Goal: Information Seeking & Learning: Understand process/instructions

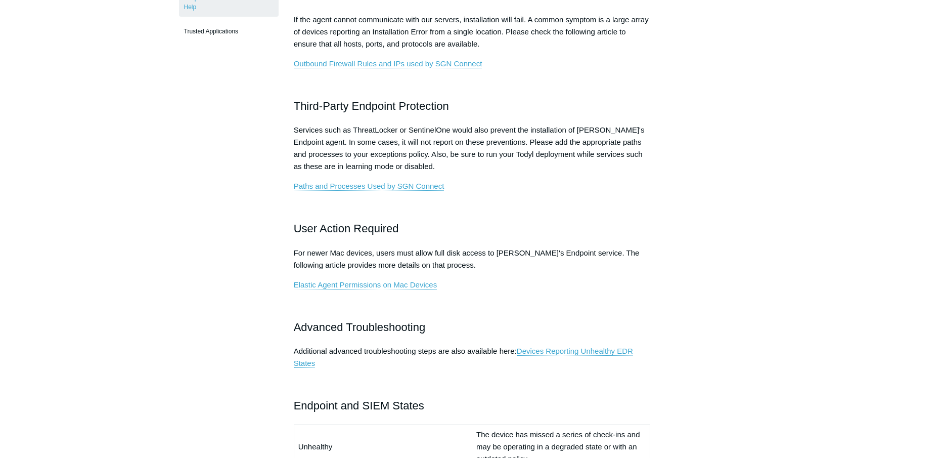
scroll to position [413, 0]
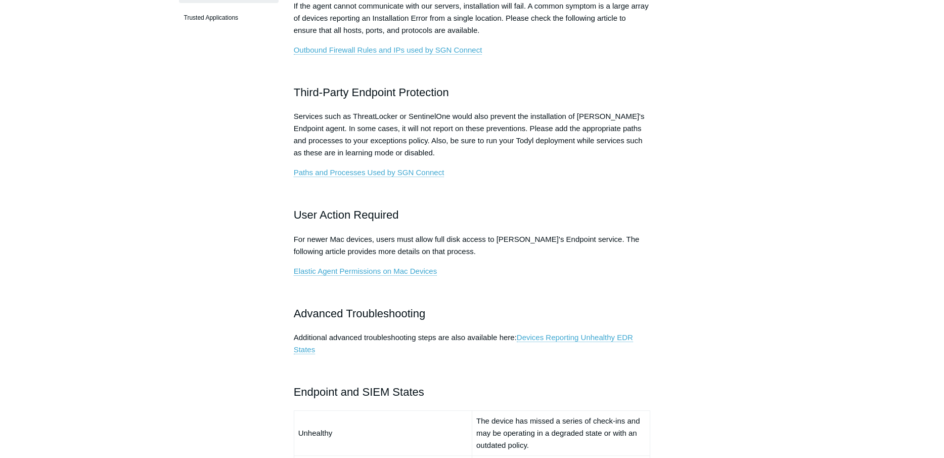
click at [150, 287] on main "Todyl Support Center EDR & NGAV FAQ Articles in this section Devices Reporting …" at bounding box center [472, 318] width 944 height 1390
click at [279, 404] on article "Endpoint and SIEM Installation Help Follow Not yet followed by anyone If you re…" at bounding box center [472, 346] width 387 height 1335
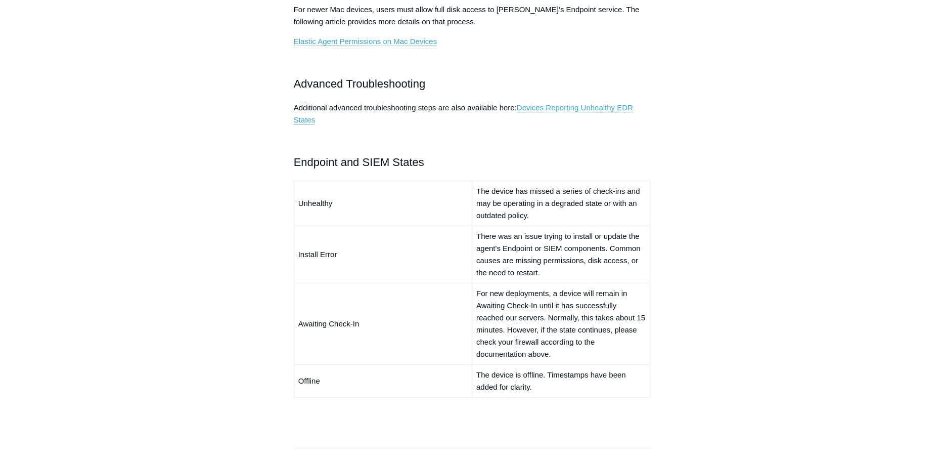
scroll to position [670, 0]
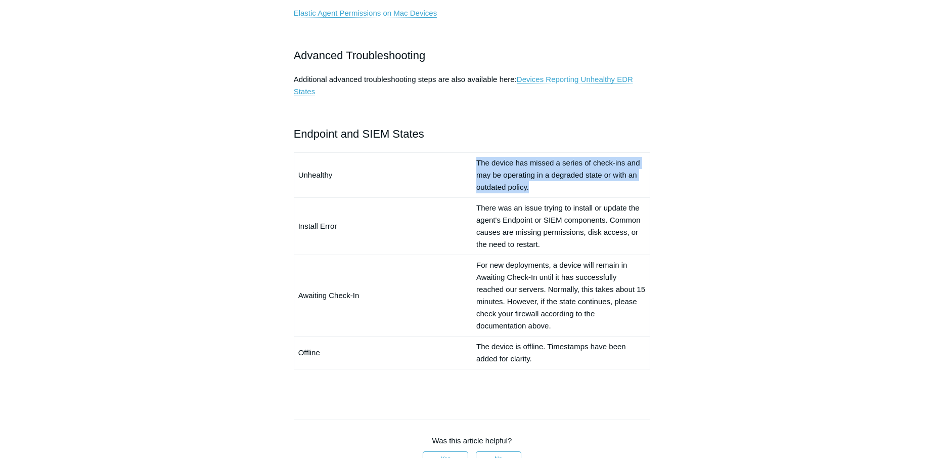
drag, startPoint x: 476, startPoint y: 160, endPoint x: 539, endPoint y: 184, distance: 66.9
click at [539, 184] on td "The device has missed a series of check-ins and may be operating in a degraded …" at bounding box center [561, 174] width 178 height 45
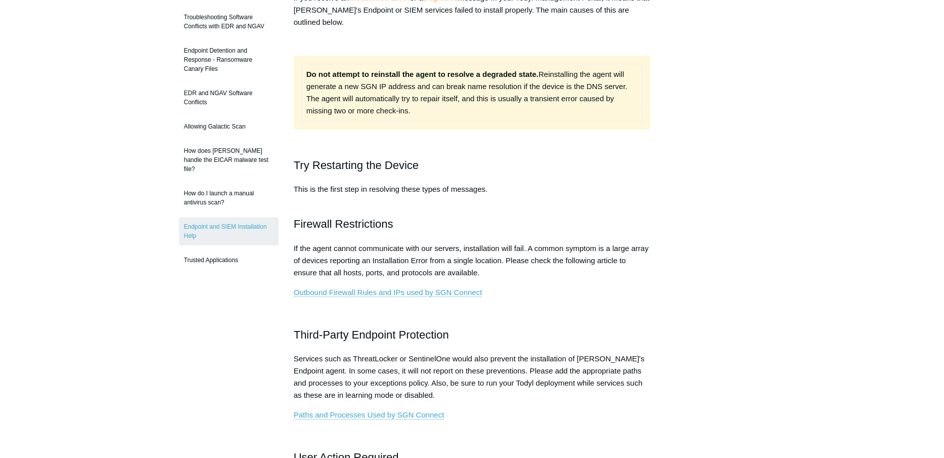
scroll to position [155, 0]
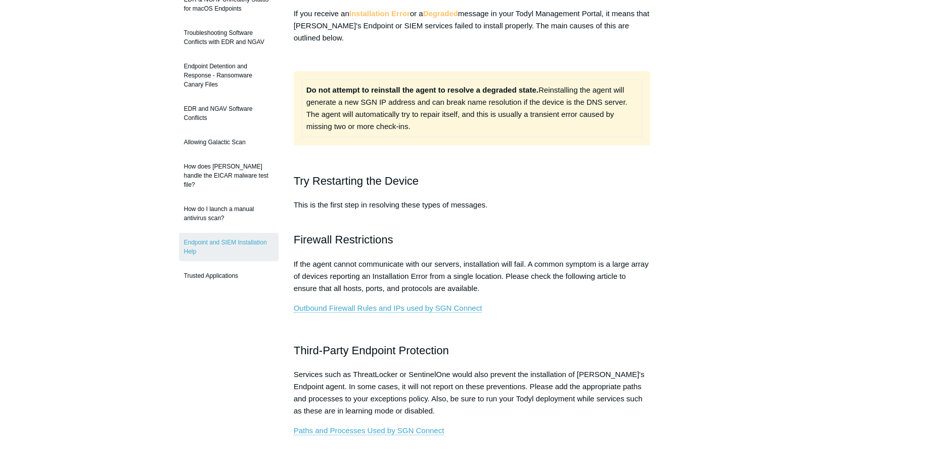
click at [335, 382] on p "Services such as ThreatLocker or SentinelOne would also prevent the installatio…" at bounding box center [472, 392] width 357 height 49
click at [320, 381] on p "Services such as ThreatLocker or SentinelOne would also prevent the installatio…" at bounding box center [472, 392] width 357 height 49
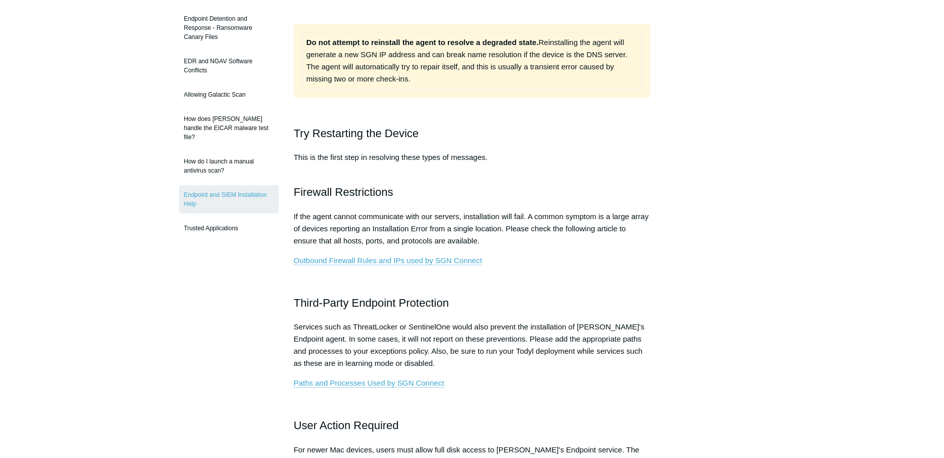
scroll to position [206, 0]
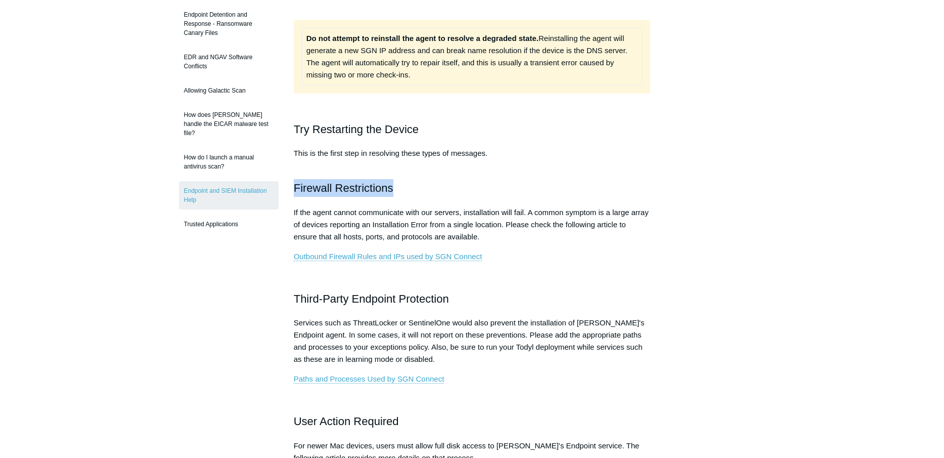
drag, startPoint x: 295, startPoint y: 185, endPoint x: 402, endPoint y: 185, distance: 106.7
click at [402, 185] on h2 "Firewall Restrictions" at bounding box center [472, 188] width 357 height 18
copy h2 "Firewall Restrictions"
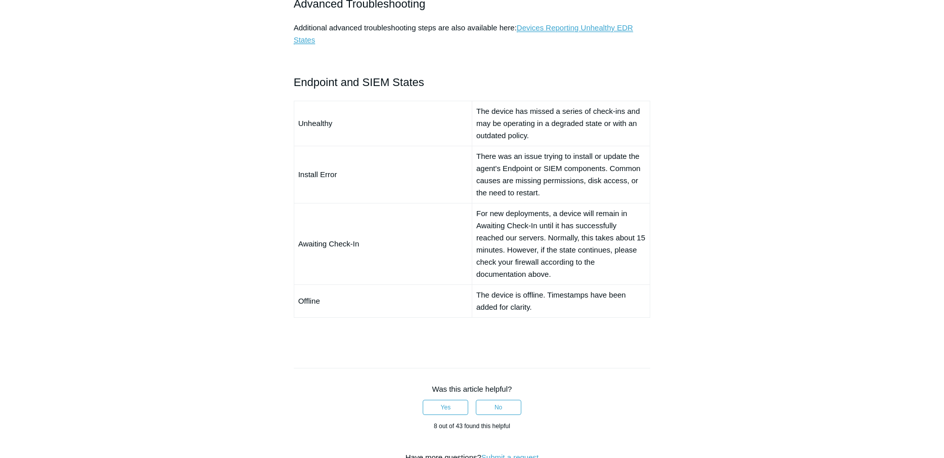
scroll to position [464, 0]
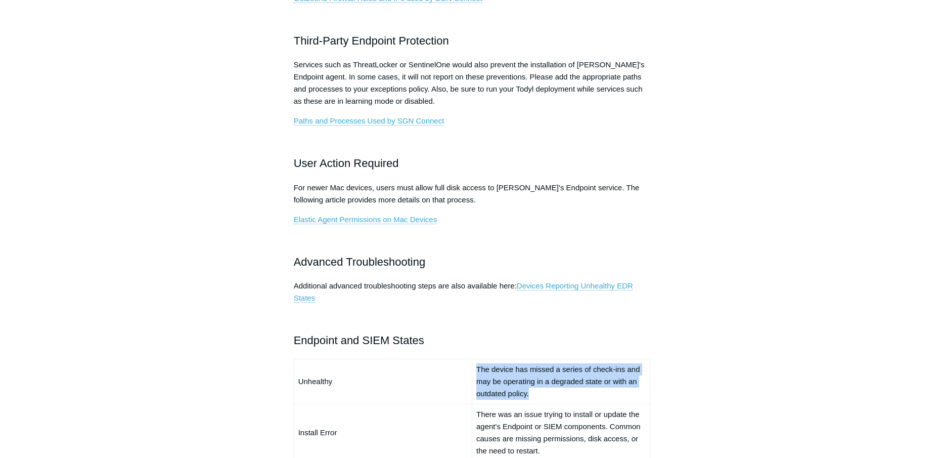
drag, startPoint x: 541, startPoint y: 394, endPoint x: 466, endPoint y: 372, distance: 78.6
click at [466, 372] on tr "Unhealthy The device has missed a series of check-ins and may be operating in a…" at bounding box center [472, 380] width 356 height 45
copy tr "The device has missed a series of check-ins and may be operating in a degraded …"
click at [433, 384] on td "Unhealthy" at bounding box center [383, 380] width 178 height 45
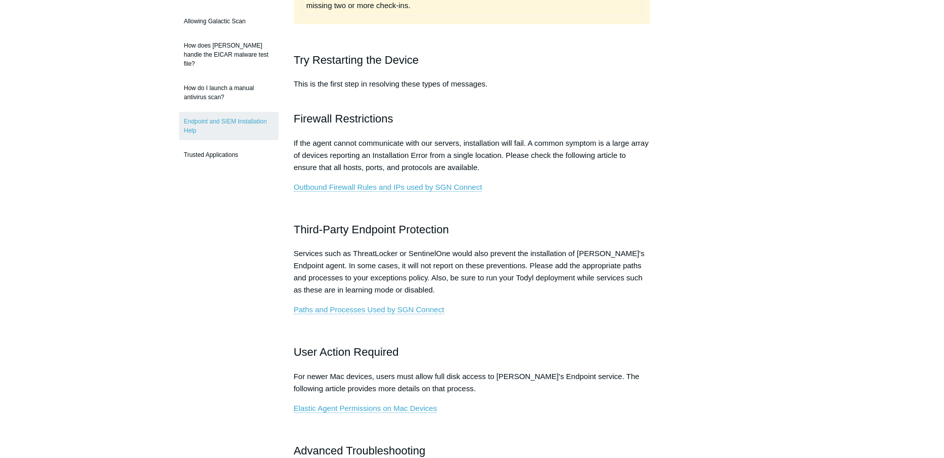
scroll to position [258, 0]
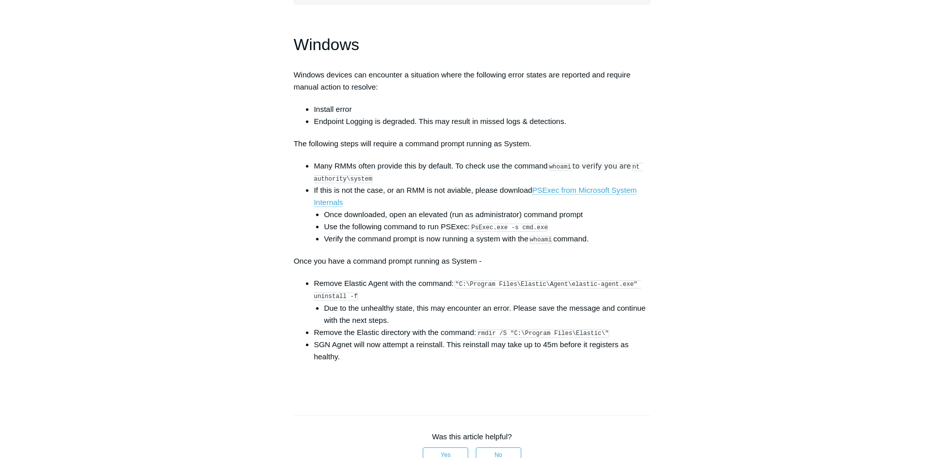
scroll to position [1444, 0]
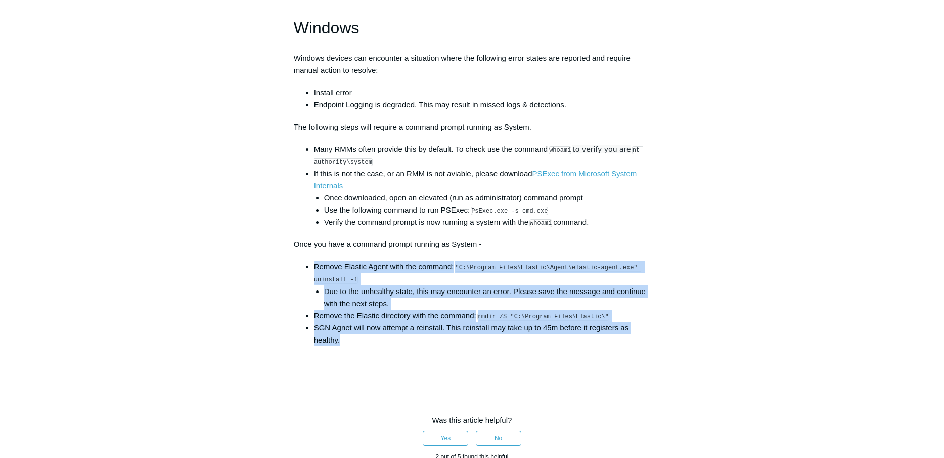
drag, startPoint x: 314, startPoint y: 266, endPoint x: 402, endPoint y: 339, distance: 113.8
click at [402, 339] on ul "Remove Elastic Agent with the command: "C:\Program Files\Elastic\Agent\elastic-…" at bounding box center [477, 302] width 347 height 85
copy ul "Remove Elastic Agent with the command: "C:\Program Files\Elastic\Agent\elastic-…"
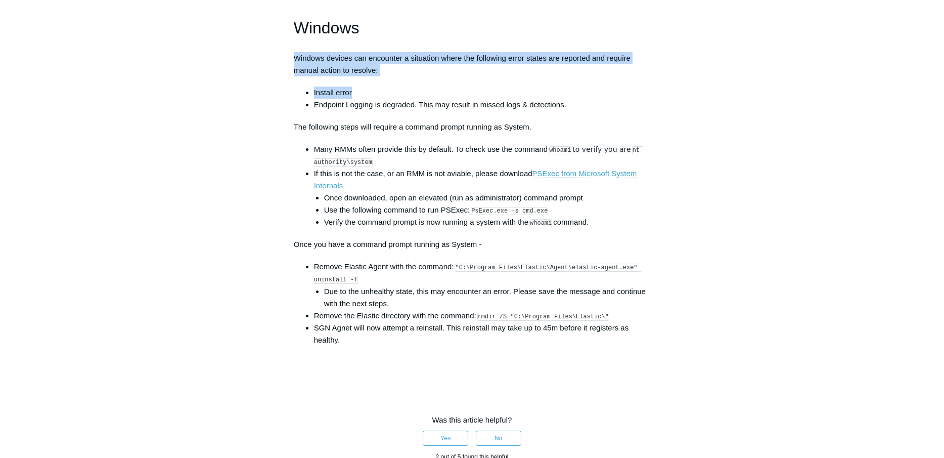
drag, startPoint x: 294, startPoint y: 59, endPoint x: 358, endPoint y: 87, distance: 70.0
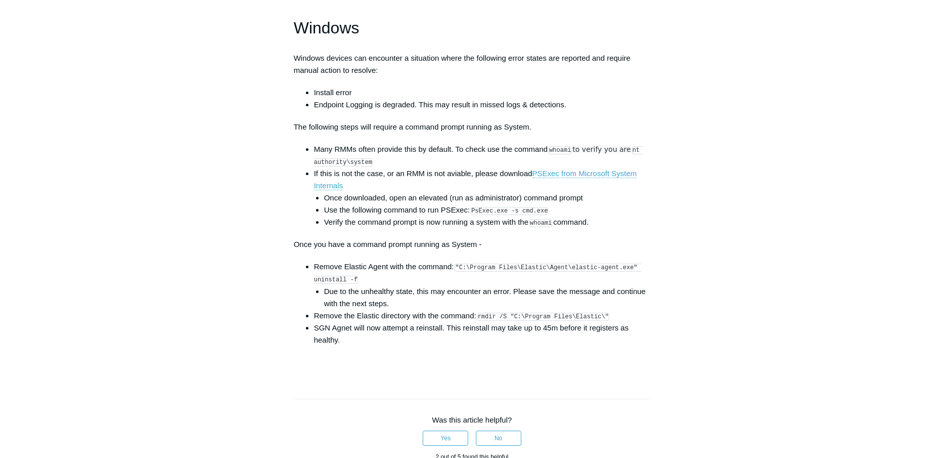
click at [334, 216] on li "Verify the command prompt is now running a system with the whoami command." at bounding box center [487, 222] width 327 height 12
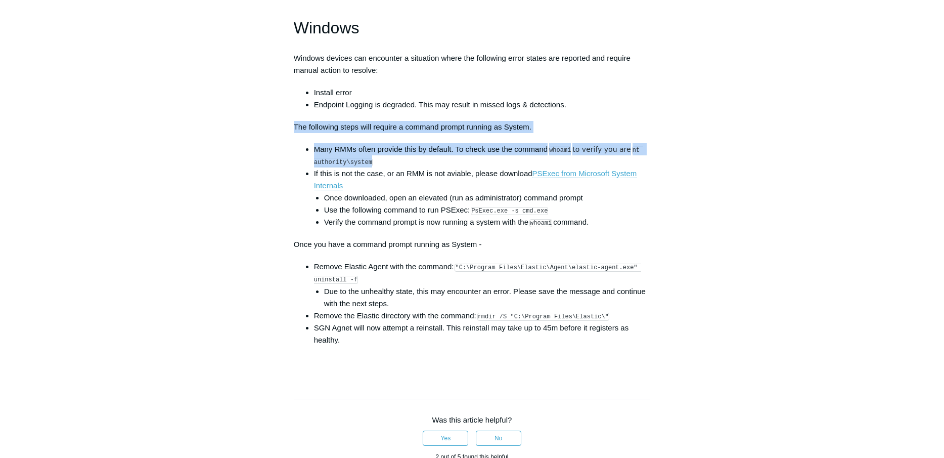
drag, startPoint x: 294, startPoint y: 126, endPoint x: 392, endPoint y: 161, distance: 104.1
copy div "The following steps will require a command prompt running as System. Many RMMs …"
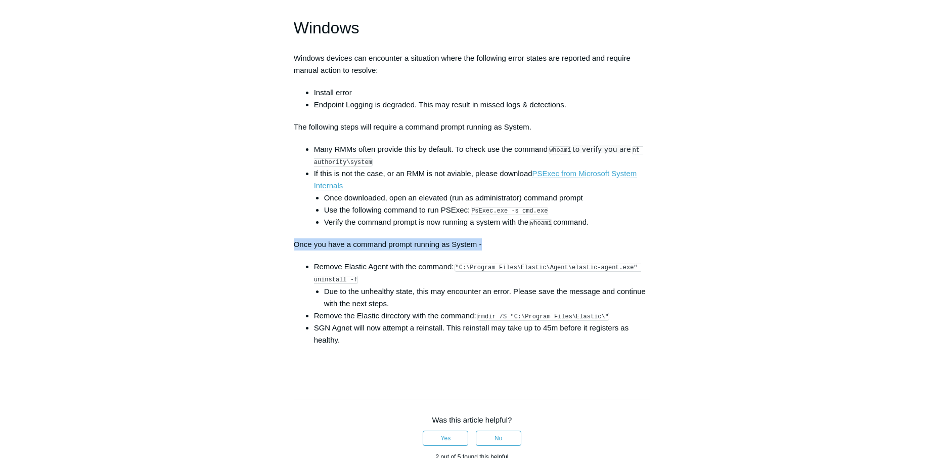
drag, startPoint x: 487, startPoint y: 242, endPoint x: 285, endPoint y: 251, distance: 201.9
copy p "Once you have a command prompt running as System -"
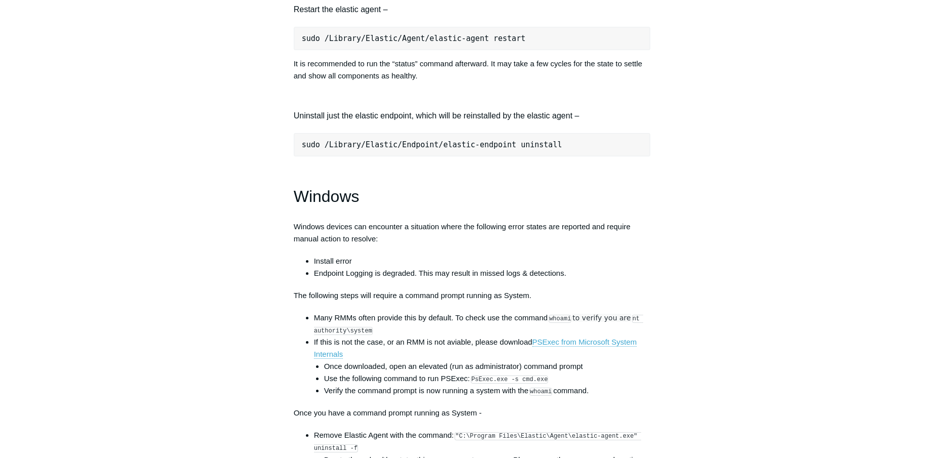
scroll to position [1289, 0]
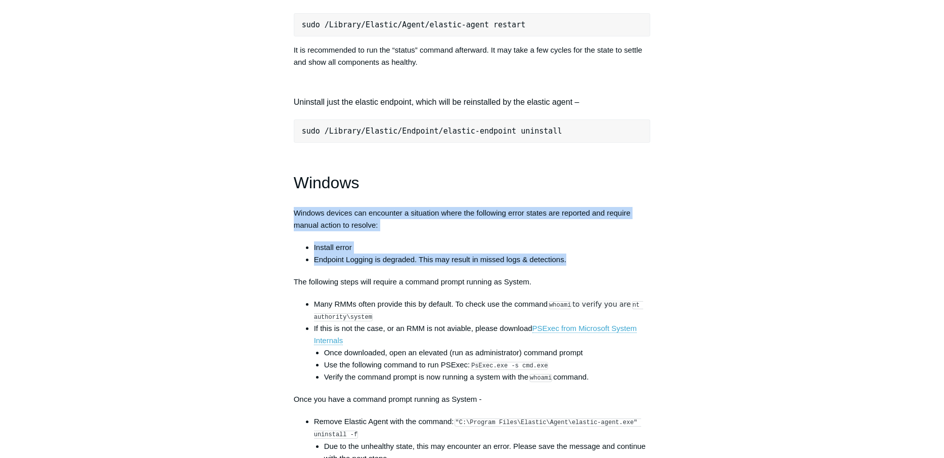
drag, startPoint x: 574, startPoint y: 259, endPoint x: 285, endPoint y: 215, distance: 292.6
copy div "Windows devices can encounter a situation where the following error states are …"
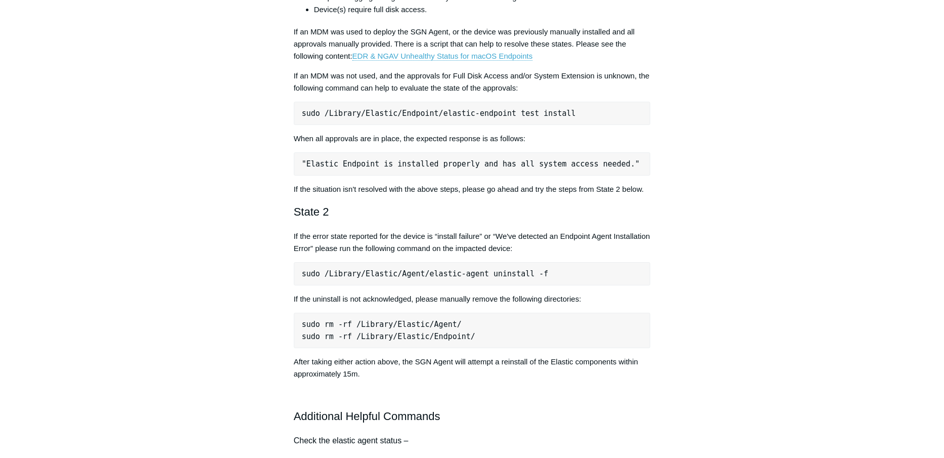
scroll to position [413, 0]
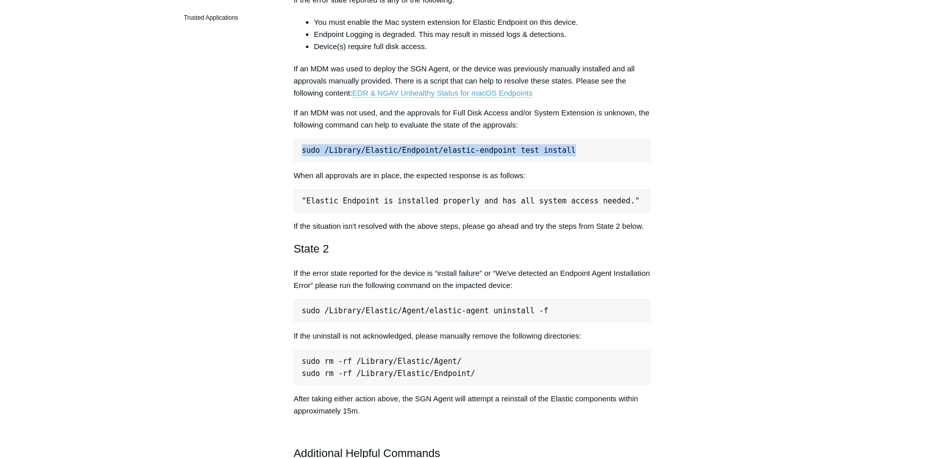
drag, startPoint x: 560, startPoint y: 156, endPoint x: 301, endPoint y: 160, distance: 259.4
click at [301, 160] on pre "sudo /Library/Elastic/Endpoint/elastic-endpoint test install" at bounding box center [472, 150] width 357 height 23
copy pre "sudo /Library/Elastic/Endpoint/elastic-endpoint test install"
